Goal: Task Accomplishment & Management: Manage account settings

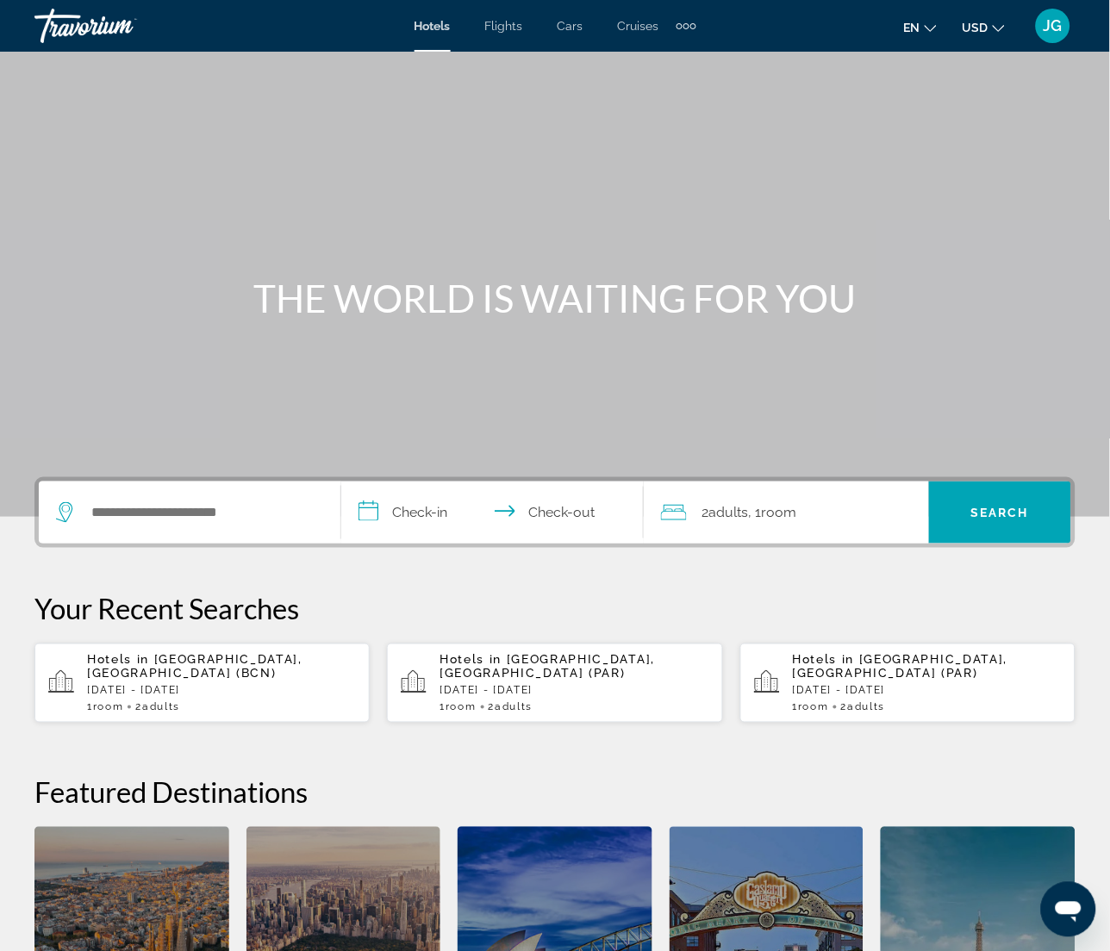
click at [755, 588] on div "**********" at bounding box center [555, 782] width 1110 height 611
click at [1047, 11] on div "JG" at bounding box center [1053, 26] width 34 height 34
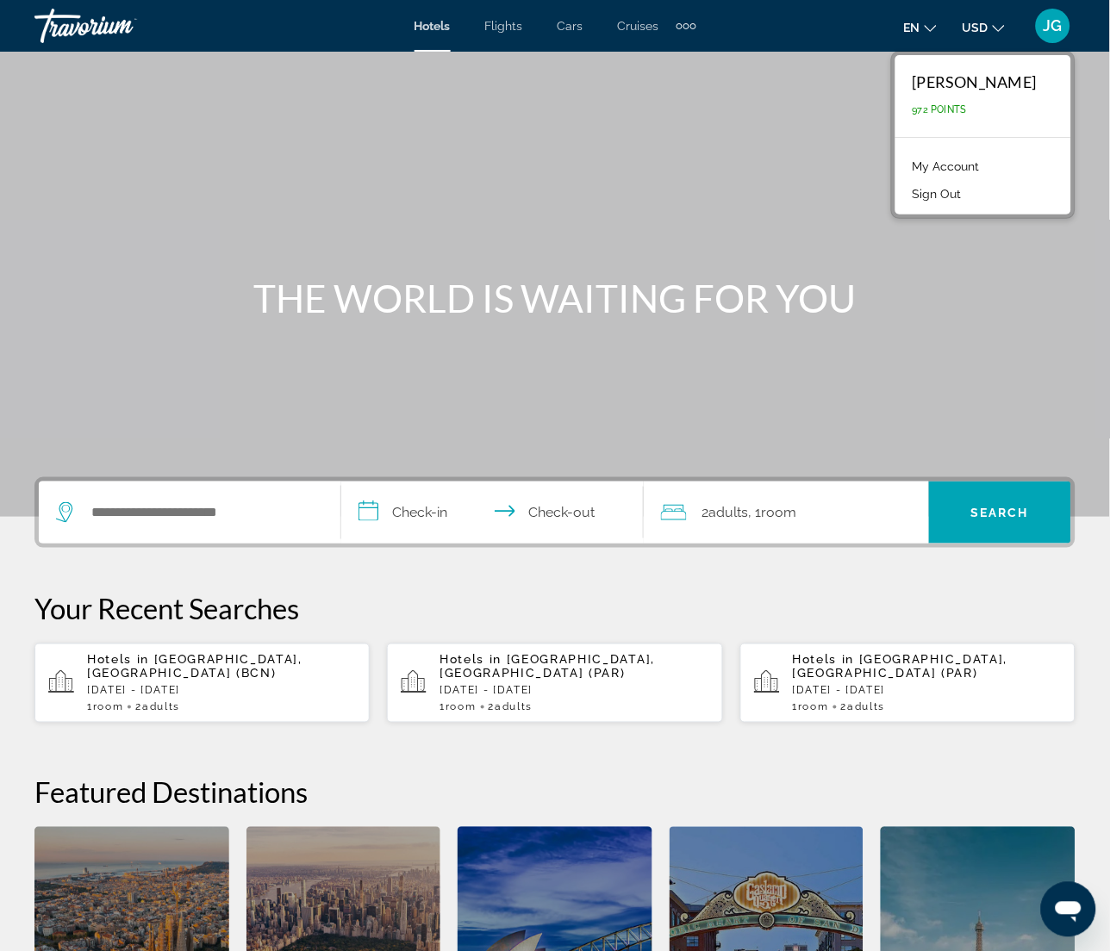
click at [962, 161] on link "My Account" at bounding box center [946, 166] width 84 height 22
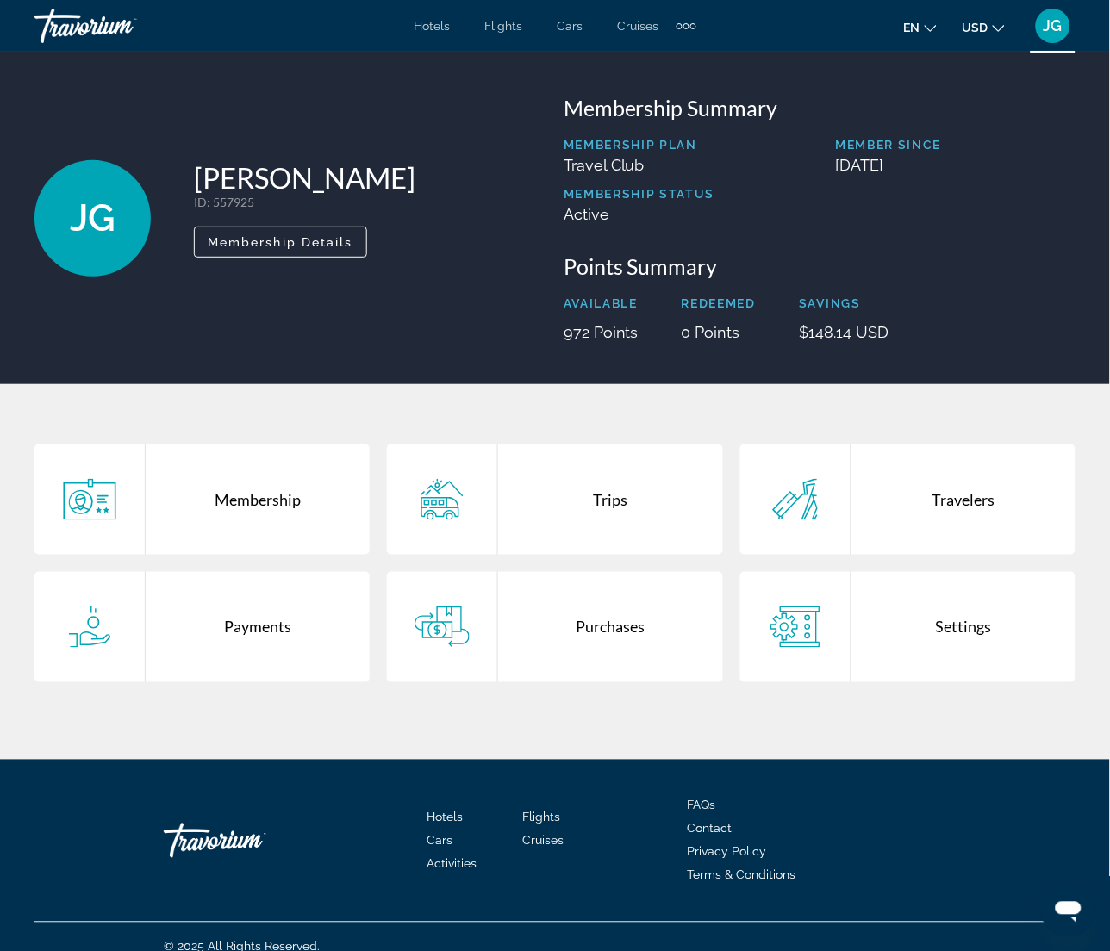
click at [582, 638] on div "Purchases" at bounding box center [610, 627] width 224 height 110
